Goal: Find contact information: Obtain details needed to contact an individual or organization

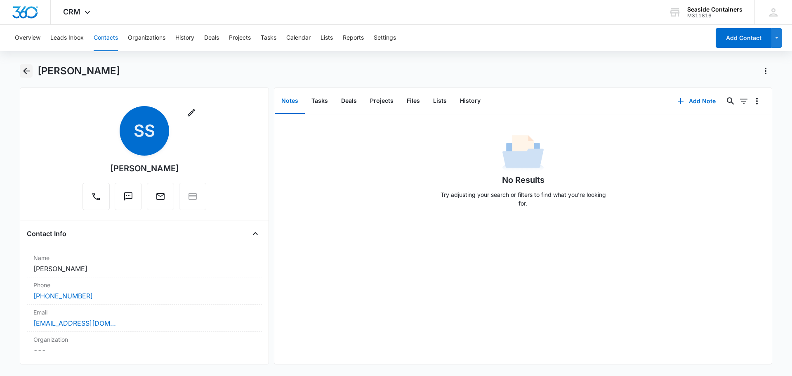
click at [23, 70] on icon "Back" at bounding box center [26, 71] width 10 height 10
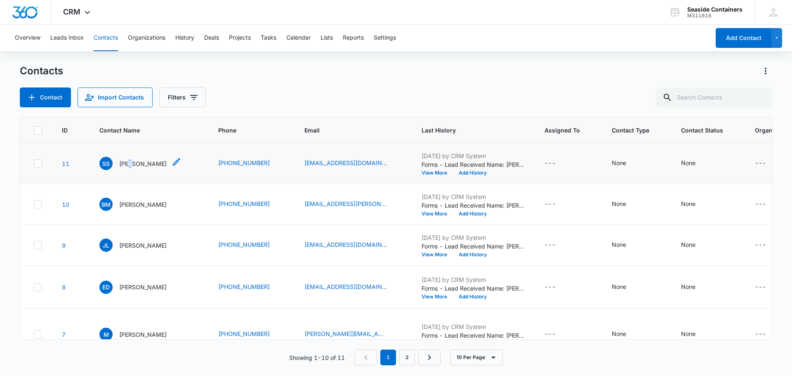
click at [130, 168] on p "[PERSON_NAME]" at bounding box center [142, 163] width 47 height 9
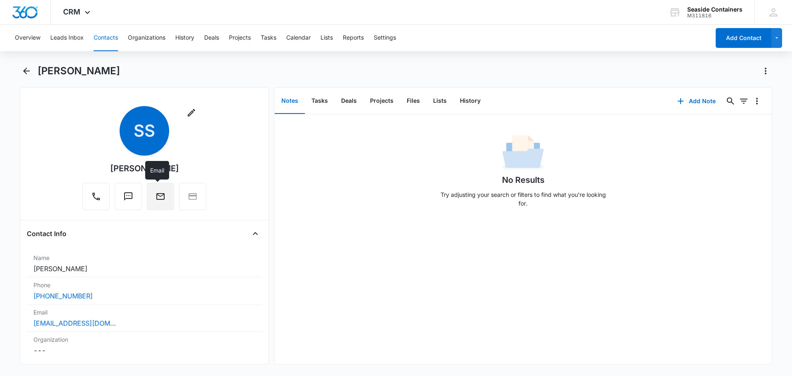
click at [156, 196] on icon "Email" at bounding box center [160, 196] width 8 height 7
click at [26, 70] on icon "Back" at bounding box center [26, 71] width 10 height 10
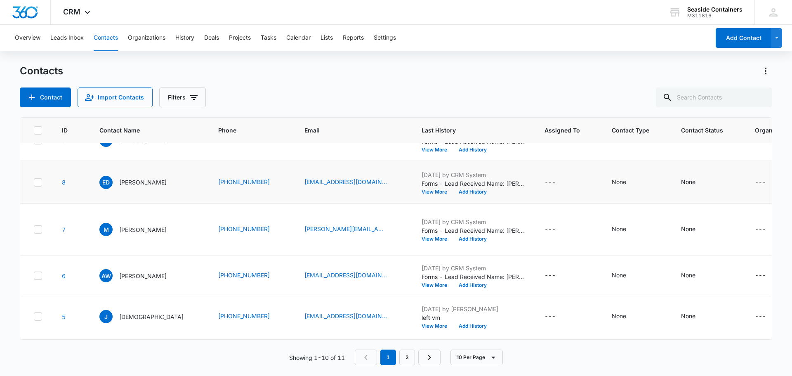
scroll to position [93, 0]
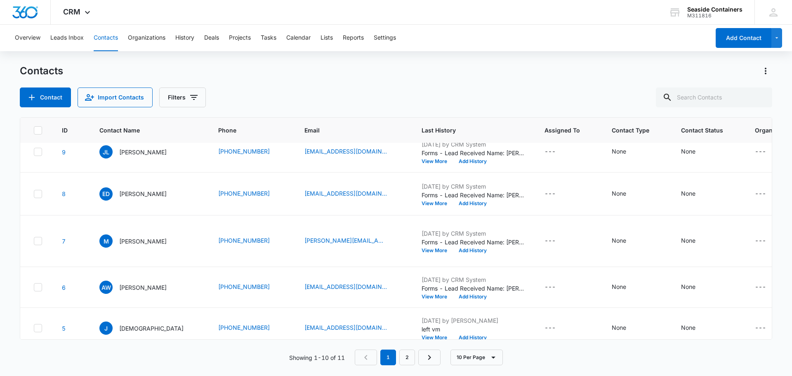
click at [135, 115] on p "[PERSON_NAME]" at bounding box center [142, 111] width 47 height 9
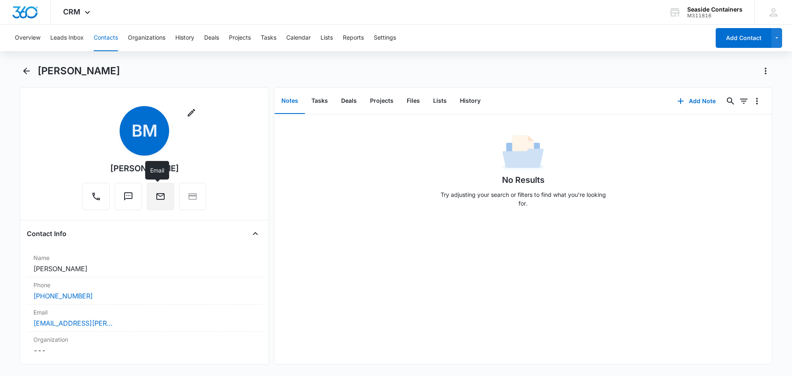
click at [157, 195] on icon "Email" at bounding box center [160, 196] width 10 height 10
click at [156, 194] on icon "Email" at bounding box center [160, 196] width 8 height 7
click at [122, 191] on button "Text" at bounding box center [128, 196] width 27 height 27
click at [158, 197] on icon "Email" at bounding box center [160, 196] width 10 height 10
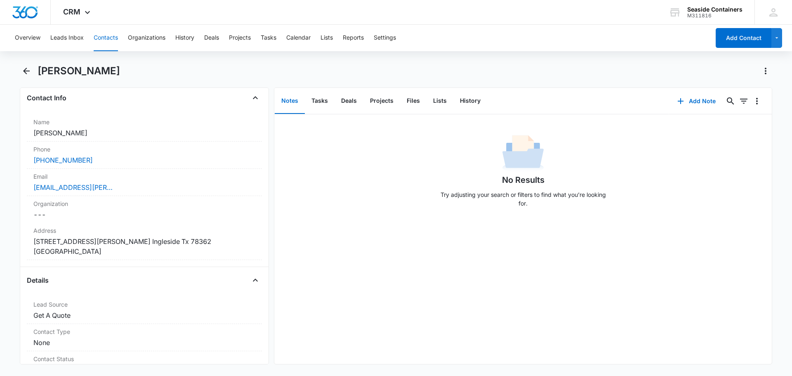
scroll to position [124, 0]
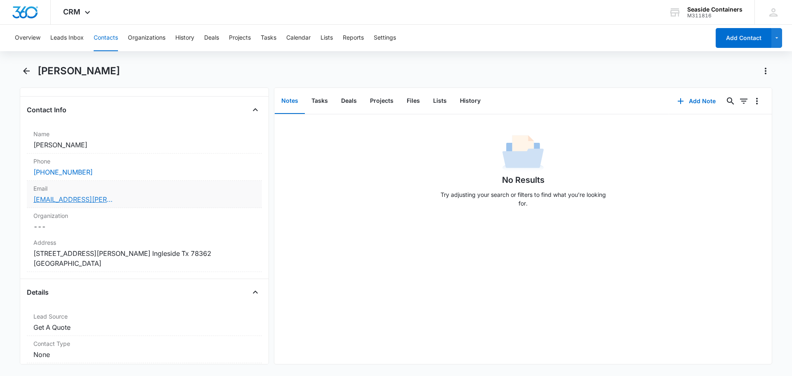
click at [92, 200] on link "[EMAIL_ADDRESS][PERSON_NAME][DOMAIN_NAME]" at bounding box center [74, 199] width 82 height 10
click at [28, 71] on icon "Back" at bounding box center [26, 71] width 7 height 7
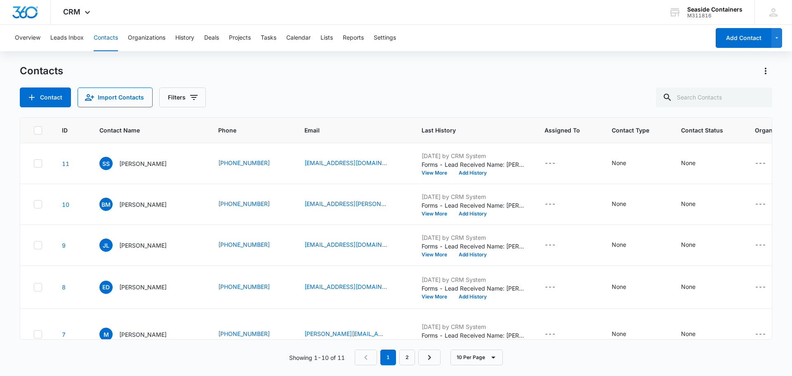
scroll to position [93, 0]
